Goal: Task Accomplishment & Management: Complete application form

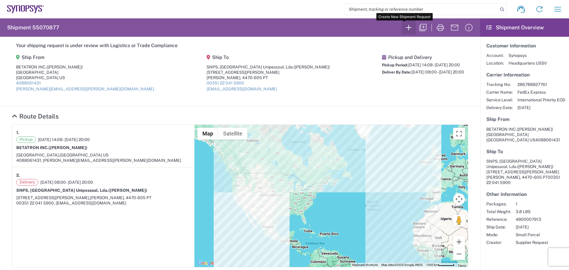
click at [404, 26] on icon "button" at bounding box center [408, 27] width 9 height 9
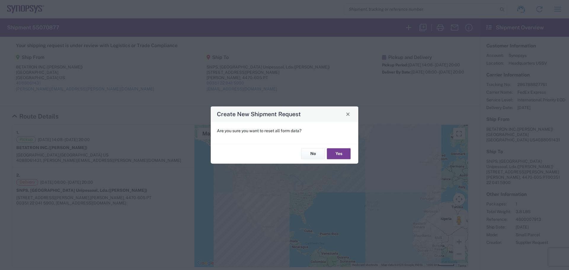
click at [337, 154] on button "Yes" at bounding box center [339, 154] width 24 height 11
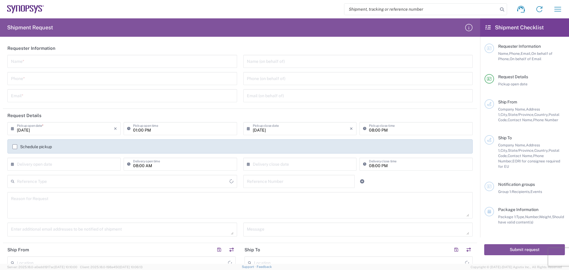
click at [60, 60] on input "text" at bounding box center [122, 61] width 223 height 10
type input "[PERSON_NAME]"
type input "4084531880"
type input "[PERSON_NAME][EMAIL_ADDRESS][PERSON_NAME][DOMAIN_NAME]"
type input "[GEOGRAPHIC_DATA]"
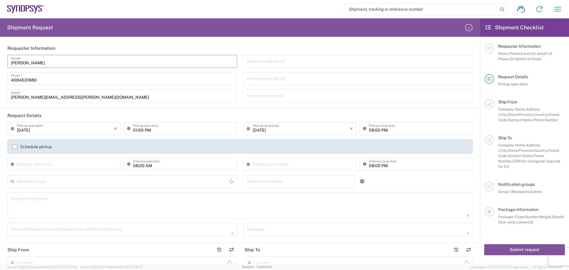
click at [62, 62] on input "[PERSON_NAME]" at bounding box center [122, 61] width 223 height 10
type input "[GEOGRAPHIC_DATA]"
click at [65, 62] on input "[PERSON_NAME]" at bounding box center [122, 61] width 223 height 10
click at [247, 82] on input "tel" at bounding box center [358, 78] width 223 height 10
type input "4088061431"
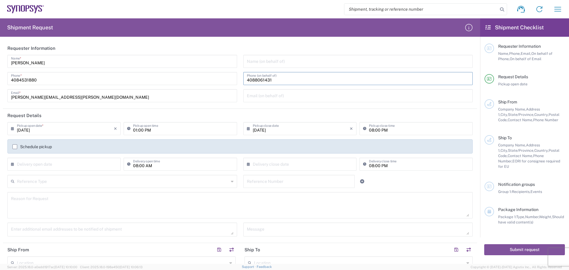
click at [15, 164] on icon at bounding box center [14, 164] width 6 height 9
click at [17, 162] on input "text" at bounding box center [65, 164] width 97 height 10
click at [56, 200] on span "9" at bounding box center [56, 201] width 9 height 8
type input "[DATE]"
click at [253, 164] on input "text" at bounding box center [301, 164] width 97 height 10
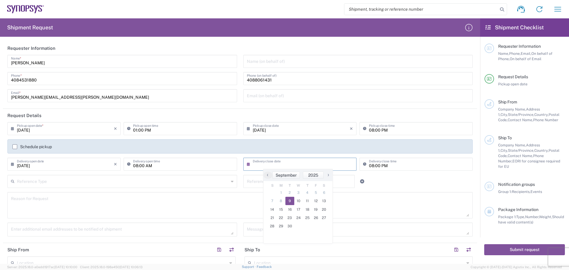
click at [289, 201] on span "9" at bounding box center [290, 201] width 9 height 8
type input "[DATE]"
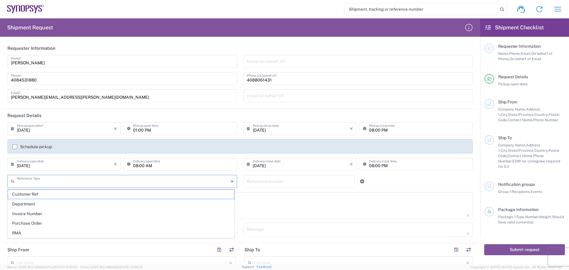
click at [31, 183] on input "text" at bounding box center [123, 181] width 212 height 10
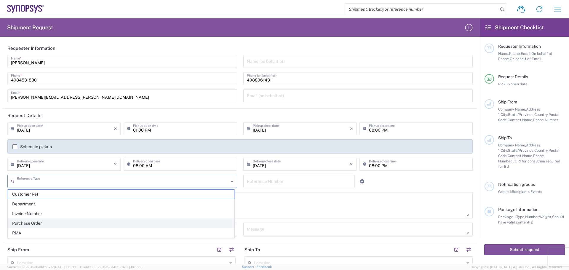
click at [52, 223] on span "Purchase Order" at bounding box center [121, 223] width 226 height 9
type input "Purchase Order"
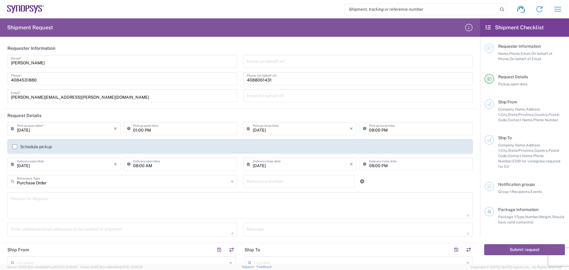
click at [249, 185] on input "text" at bounding box center [299, 181] width 105 height 10
type input "4800024729"
click at [22, 200] on textarea at bounding box center [240, 205] width 458 height 23
type textarea "product shipment"
click at [19, 230] on textarea at bounding box center [122, 229] width 223 height 10
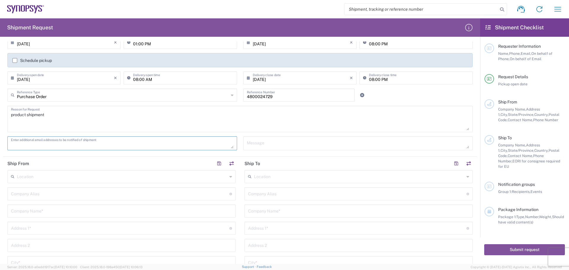
scroll to position [89, 0]
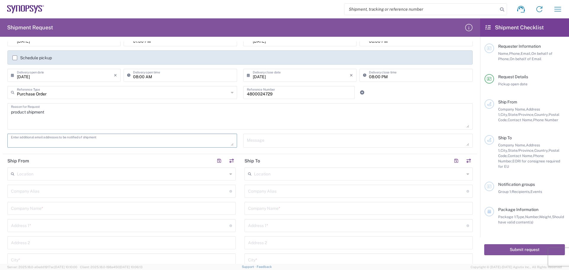
click at [25, 190] on input "text" at bounding box center [120, 191] width 219 height 10
type input "Betatron Inc."
type input "[PERSON_NAME][EMAIL_ADDRESS][PERSON_NAME][DOMAIN_NAME]"
type input "Betatron Inc."
type input "[STREET_ADDRESS]"
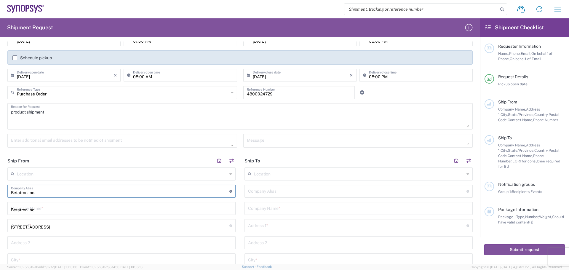
type input "[GEOGRAPHIC_DATA][PERSON_NAME]"
type input "[US_STATE]"
type input "[GEOGRAPHIC_DATA]"
type input "95131"
type input "4088061431"
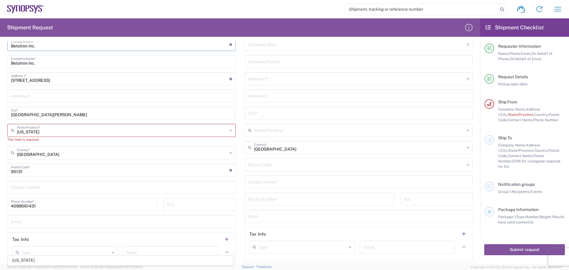
scroll to position [237, 0]
click at [98, 143] on span "[US_STATE]" at bounding box center [120, 141] width 225 height 9
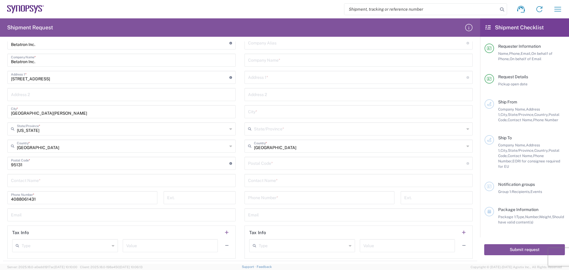
click at [17, 182] on input "text" at bounding box center [121, 180] width 221 height 10
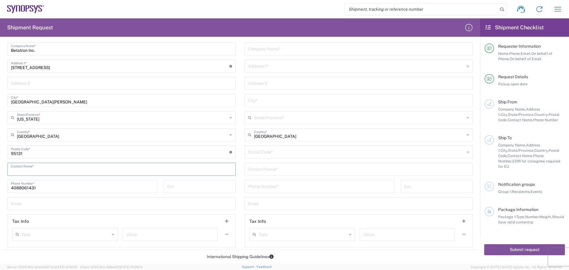
scroll to position [148, 0]
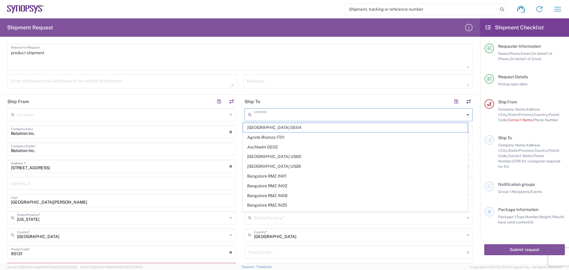
click at [255, 116] on input "text" at bounding box center [359, 114] width 211 height 10
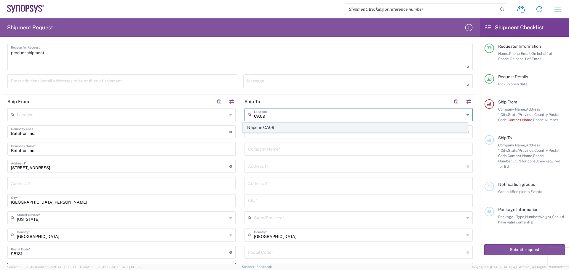
click at [259, 132] on span "Nepean CA09" at bounding box center [355, 127] width 225 height 9
type input "Nepean CA09"
type input "Synopsys Nepean CA09"
type input "One Antares Drive"
type input "Suite 300"
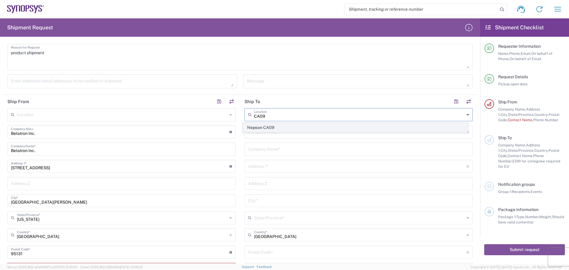
type input "[GEOGRAPHIC_DATA]"
type input "K2E 8C4"
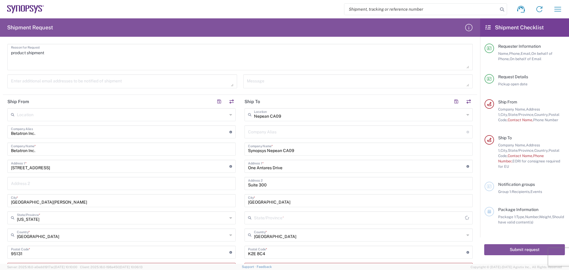
type input "[GEOGRAPHIC_DATA]"
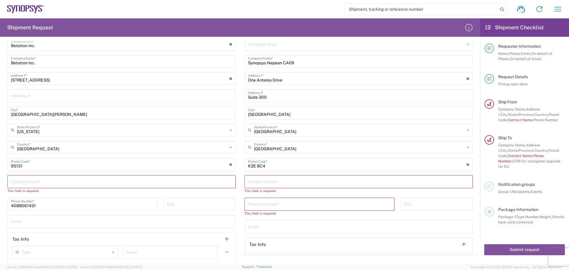
scroll to position [237, 0]
click at [20, 181] on input "text" at bounding box center [121, 180] width 221 height 10
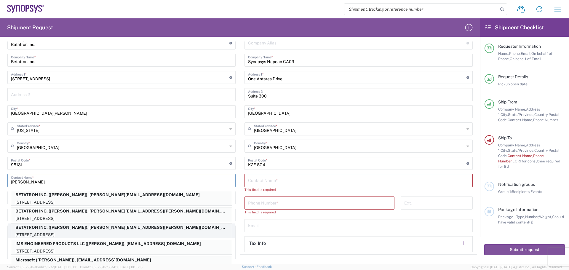
type input "[PERSON_NAME]"
click at [93, 232] on p "[STREET_ADDRESS]" at bounding box center [121, 234] width 221 height 7
type input "BETATRON INC."
type input "[GEOGRAPHIC_DATA]"
type input "[US_STATE]"
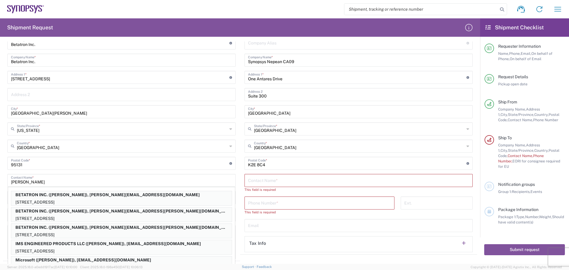
type input "[PERSON_NAME]"
type input "[PERSON_NAME][EMAIL_ADDRESS][PERSON_NAME][DOMAIN_NAME]"
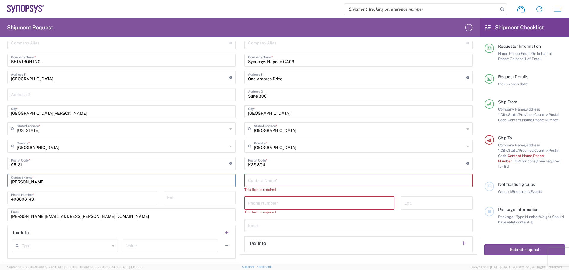
click at [251, 181] on input "text" at bounding box center [358, 180] width 221 height 10
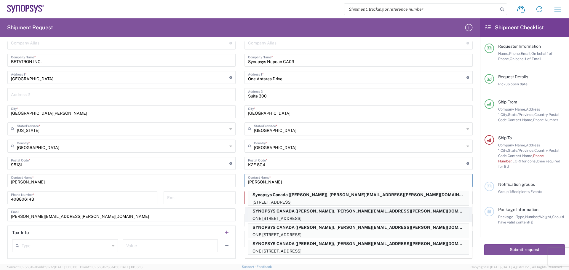
type input "[PERSON_NAME]"
click at [306, 211] on p "SYNOPSYS CANADA ([PERSON_NAME]), [PERSON_NAME][EMAIL_ADDRESS][PERSON_NAME][DOMA…" at bounding box center [358, 211] width 221 height 7
type input "SYNOPSYS CANADA"
type input "[GEOGRAPHIC_DATA]"
type input "SUITE 300"
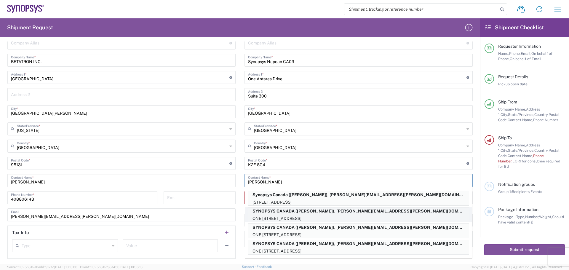
type input "NEPEAN"
type input "[PERSON_NAME]"
type input "6132218702"
type input "[PERSON_NAME][EMAIL_ADDRESS][PERSON_NAME][DOMAIN_NAME]"
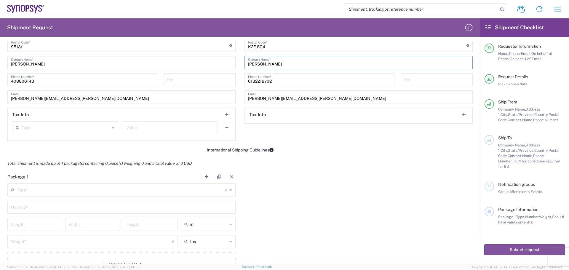
scroll to position [356, 0]
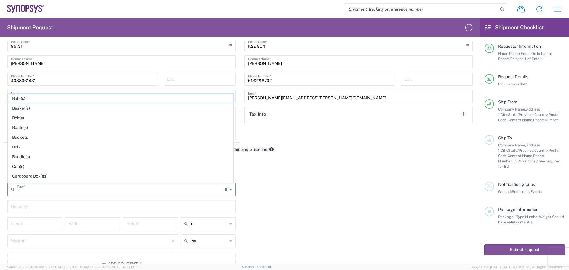
click at [20, 188] on input "text" at bounding box center [121, 189] width 208 height 10
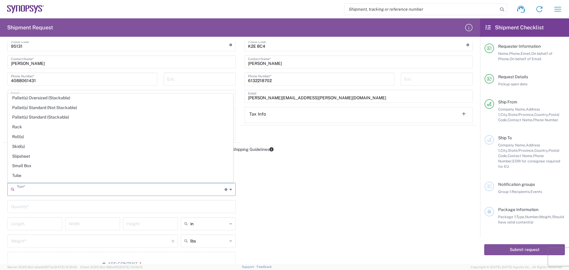
scroll to position [267, 0]
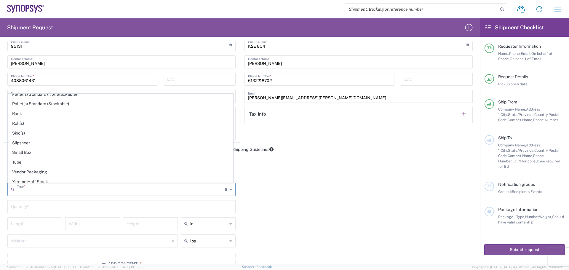
click at [49, 154] on span "Small Box" at bounding box center [120, 152] width 225 height 9
type input "Small Box"
type input "12.25"
type input "11"
type input "1.5"
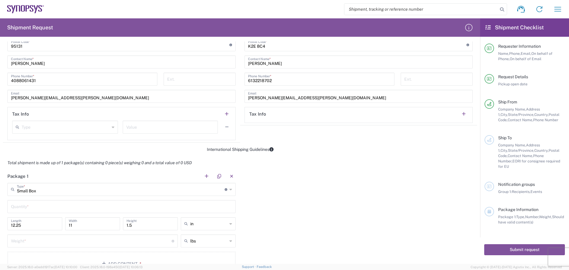
click at [23, 208] on input "text" at bounding box center [121, 206] width 221 height 10
type input "1"
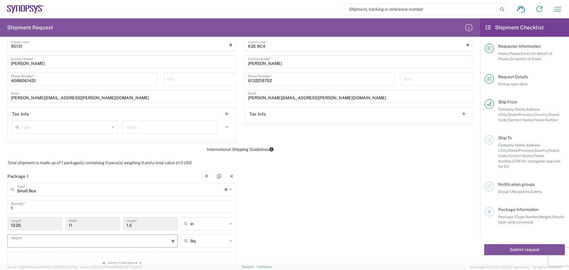
click at [23, 241] on input "number" at bounding box center [91, 240] width 161 height 10
type input "1"
click at [229, 241] on icon at bounding box center [230, 240] width 3 height 9
click at [218, 262] on span "kgs" at bounding box center [206, 263] width 53 height 9
type input "0.45"
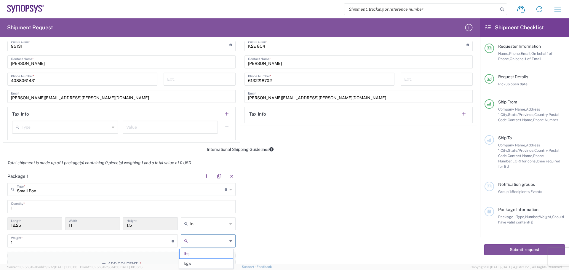
type input "kgs"
drag, startPoint x: 44, startPoint y: 240, endPoint x: 49, endPoint y: 240, distance: 5.0
click at [47, 240] on input "0.45" at bounding box center [91, 240] width 161 height 10
type input "0"
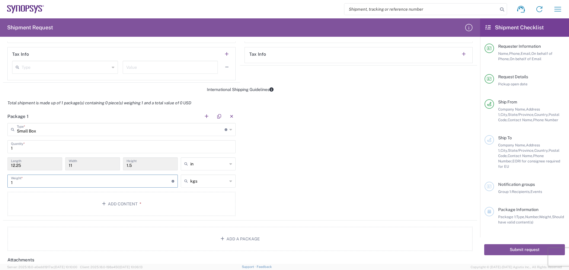
scroll to position [445, 0]
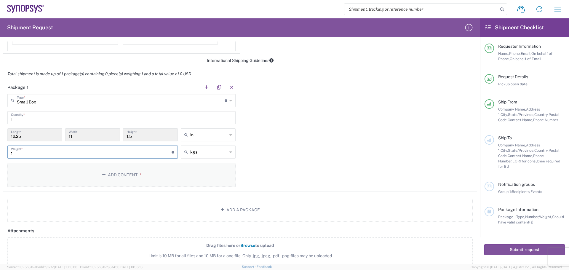
type input "1"
click at [113, 173] on button "Add Content *" at bounding box center [121, 175] width 228 height 24
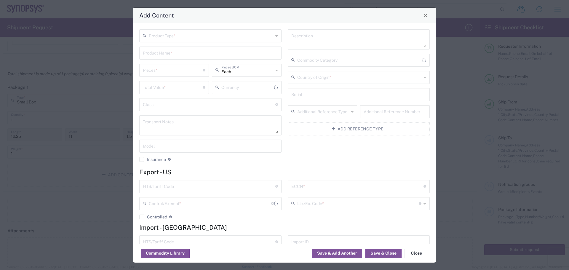
type input "US Dollar"
click at [275, 36] on icon at bounding box center [276, 35] width 3 height 9
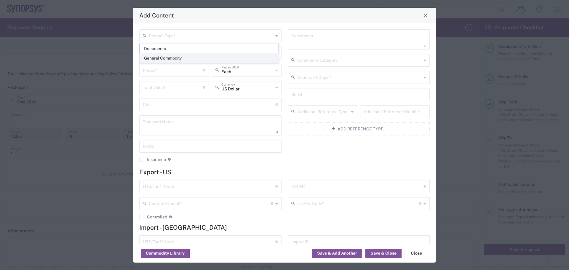
click at [244, 58] on span "General Commodity" at bounding box center [209, 58] width 139 height 9
type input "General Commodity"
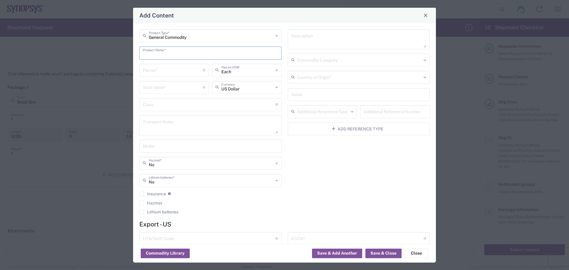
click at [160, 55] on input "text" at bounding box center [210, 52] width 135 height 10
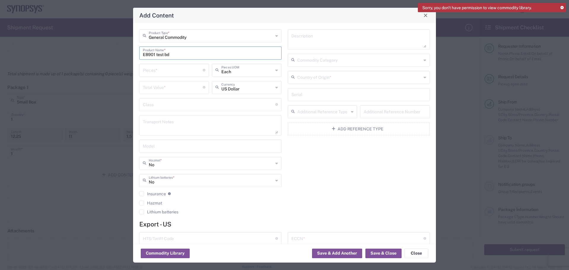
type input "EB901 test bd"
click at [162, 72] on input "number" at bounding box center [173, 70] width 60 height 10
type input "2"
click at [151, 88] on input "number" at bounding box center [173, 87] width 60 height 10
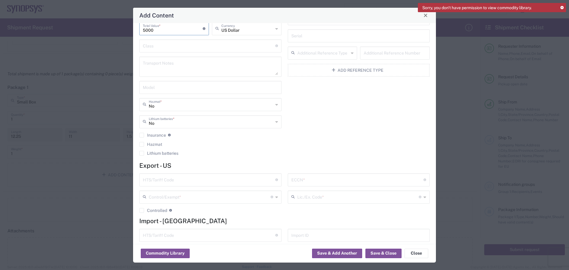
scroll to position [76, 0]
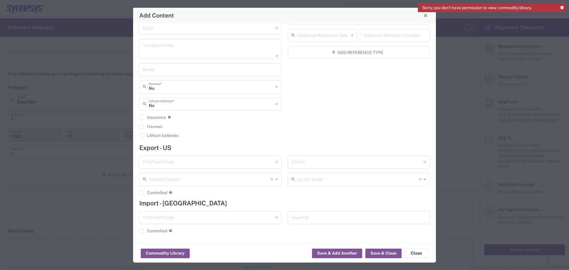
type input "5000"
drag, startPoint x: 149, startPoint y: 162, endPoint x: 153, endPoint y: 162, distance: 4.2
click at [151, 162] on input "text" at bounding box center [209, 162] width 133 height 10
type input "8473.30.200"
click at [295, 162] on input "text" at bounding box center [357, 162] width 133 height 10
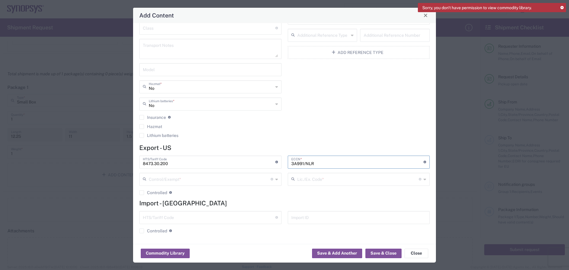
type input "3A991/NLR"
click at [275, 180] on icon at bounding box center [276, 179] width 3 height 9
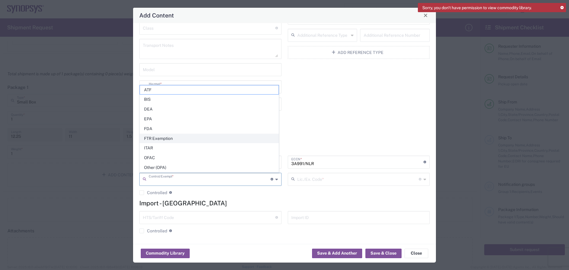
click at [235, 137] on span "FTR Exemption" at bounding box center [209, 138] width 139 height 9
type input "FTR Exemption"
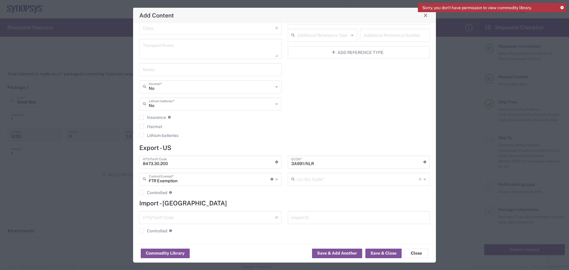
click at [419, 180] on div "Lic./Ex. Code * License type for shipping controlled goods or the EEI filing ex…" at bounding box center [359, 179] width 142 height 13
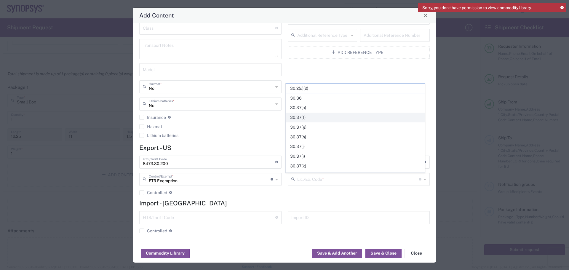
click at [334, 117] on span "30.37(f)" at bounding box center [355, 117] width 139 height 9
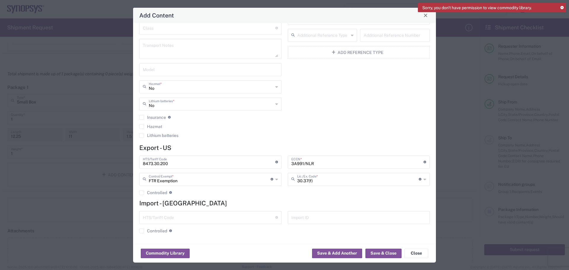
click at [424, 180] on icon at bounding box center [425, 179] width 3 height 9
type input "30.37(f)"
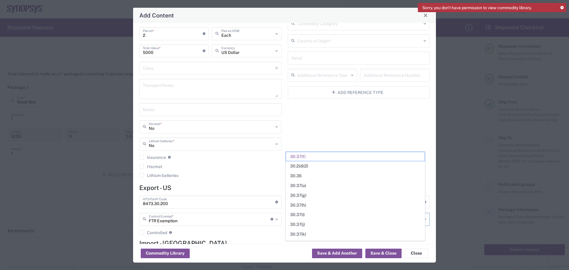
scroll to position [0, 0]
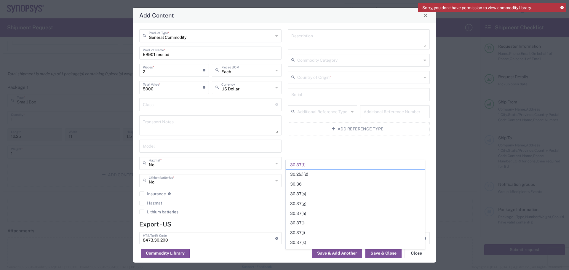
click at [424, 77] on icon at bounding box center [425, 77] width 3 height 9
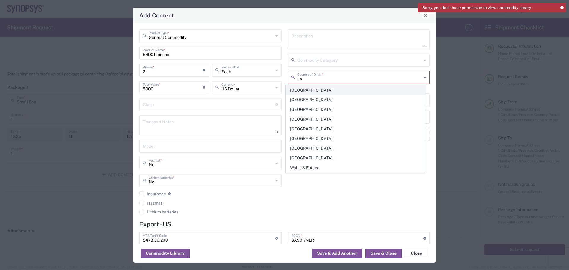
type input "[GEOGRAPHIC_DATA]"
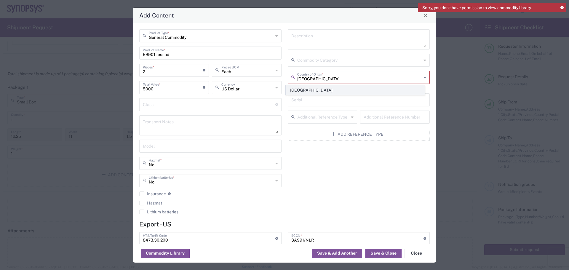
click at [362, 93] on span "[GEOGRAPHIC_DATA]" at bounding box center [355, 90] width 139 height 9
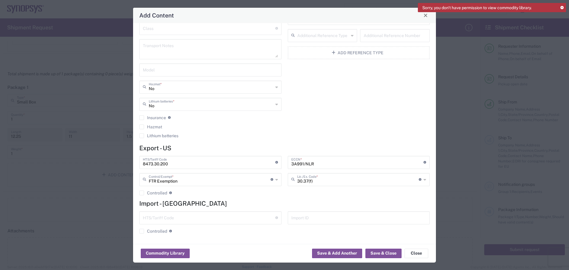
scroll to position [76, 0]
click at [384, 252] on button "Save & Close" at bounding box center [384, 253] width 36 height 9
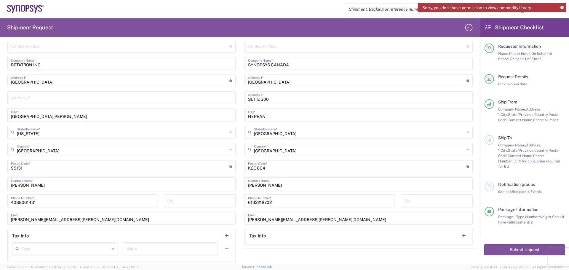
scroll to position [237, 0]
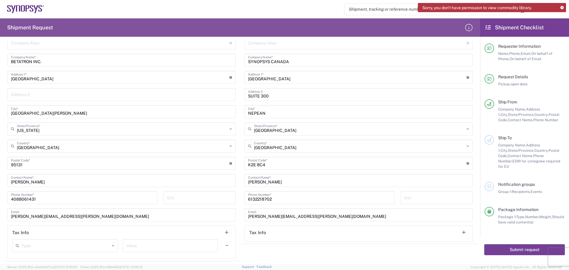
click at [508, 244] on button "Submit request" at bounding box center [524, 249] width 81 height 11
